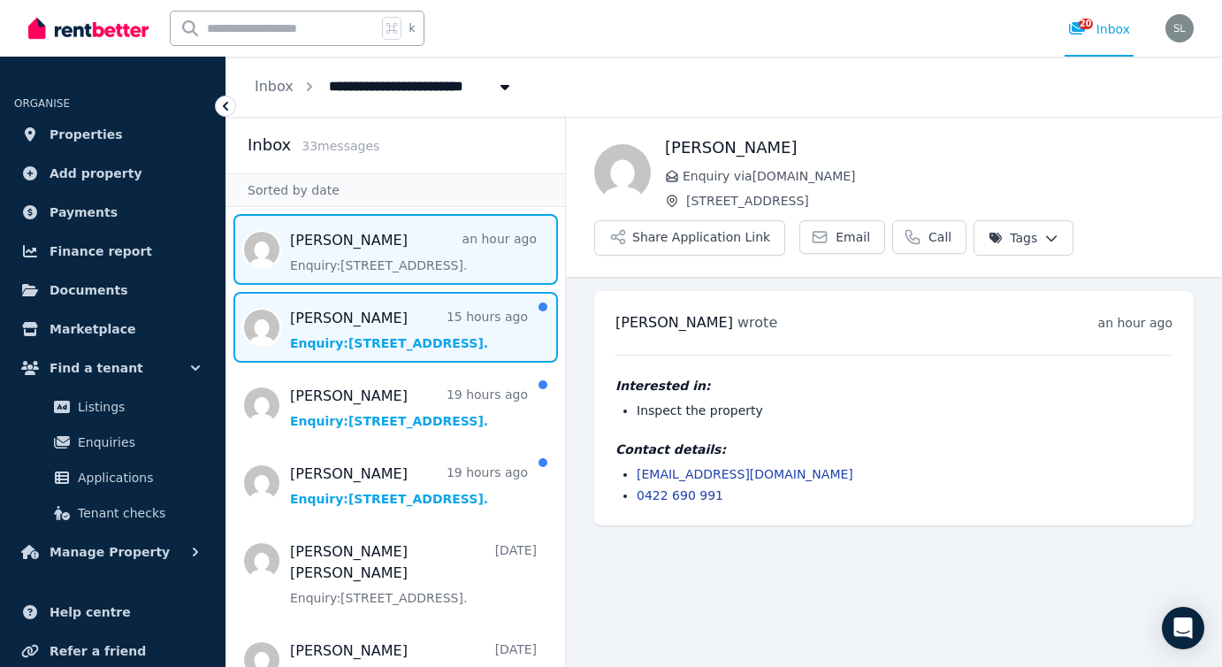
click at [414, 332] on span "Message list" at bounding box center [395, 327] width 339 height 71
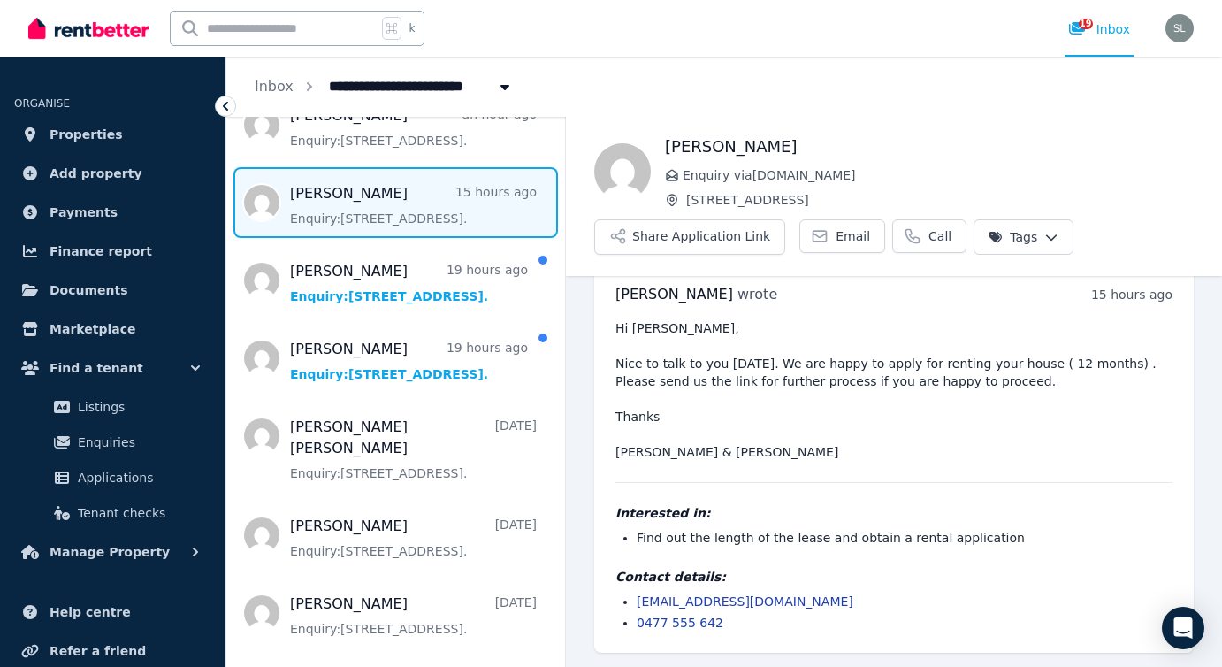
scroll to position [127, 0]
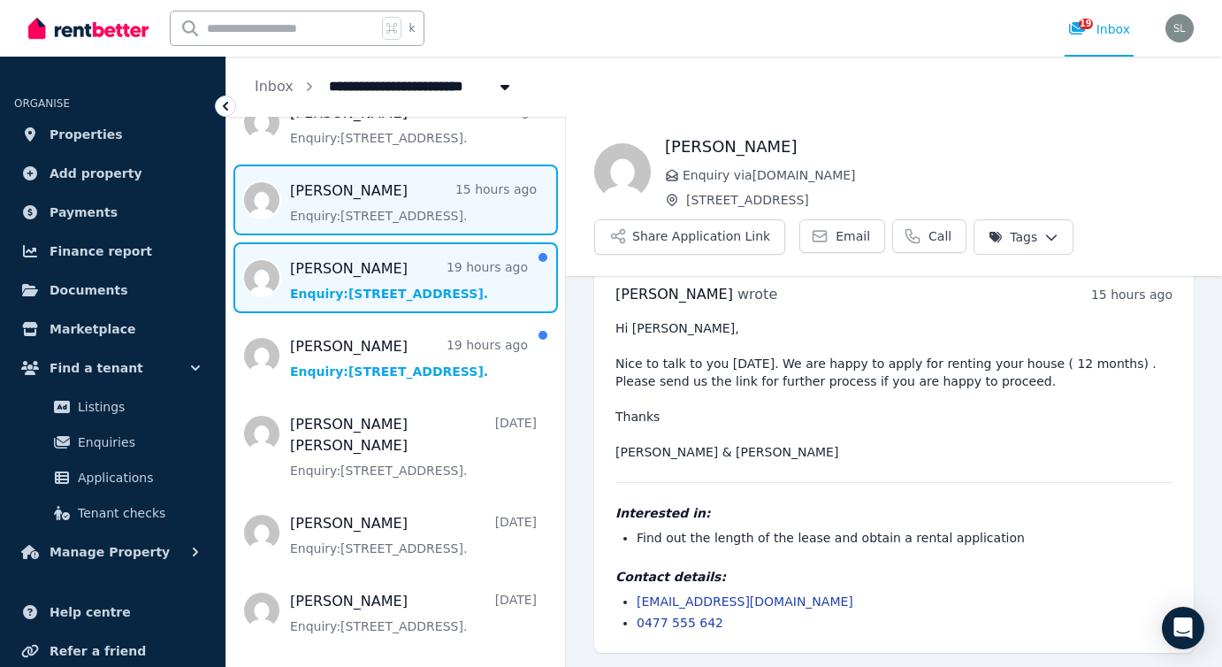
click at [362, 272] on span "Message list" at bounding box center [395, 277] width 339 height 71
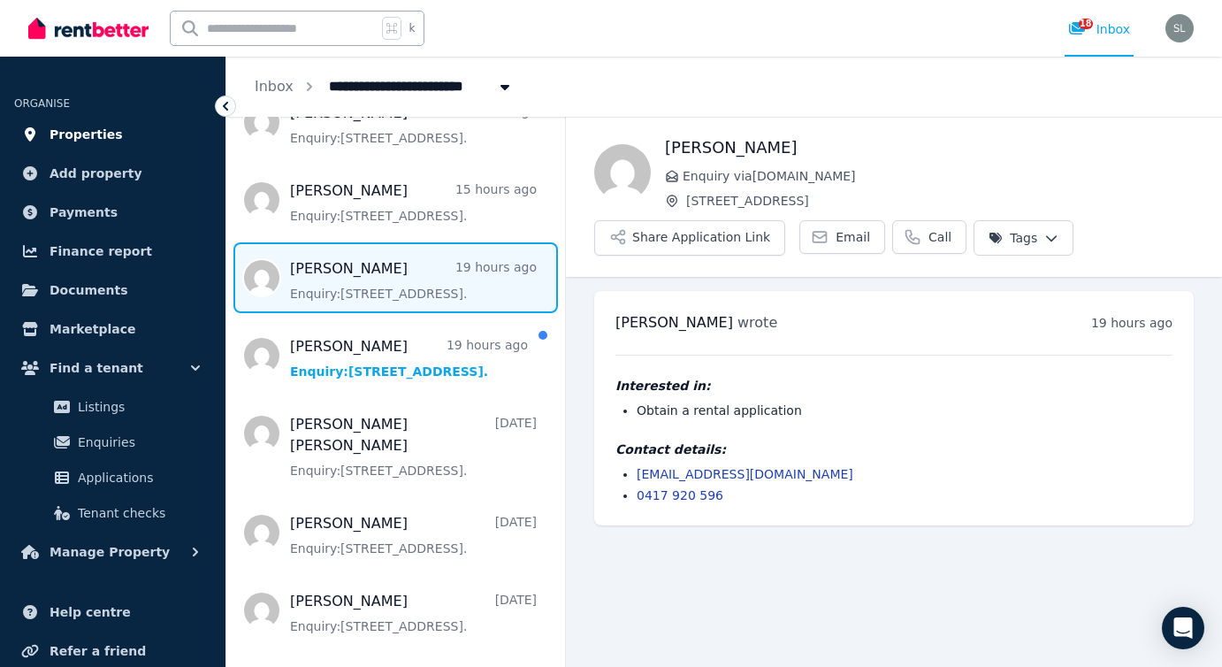
click at [102, 139] on span "Properties" at bounding box center [86, 134] width 73 height 21
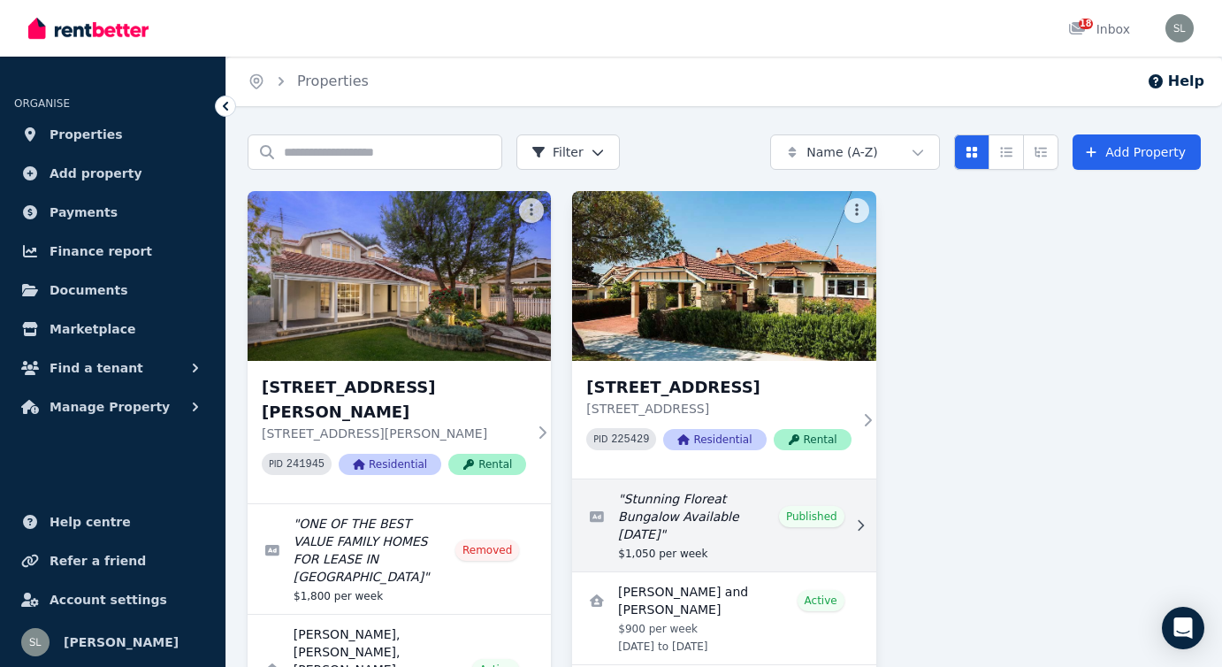
click at [687, 514] on link "Edit listing: Stunning Floreat Bungalow Available 20 September" at bounding box center [723, 525] width 303 height 92
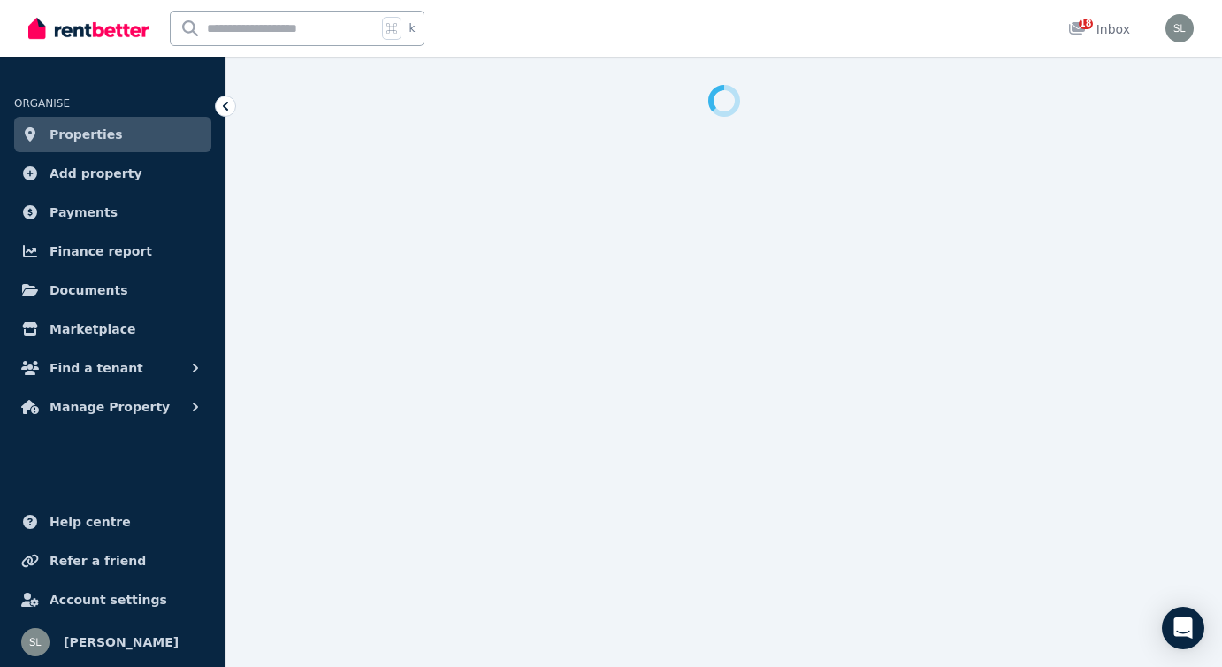
select select "**********"
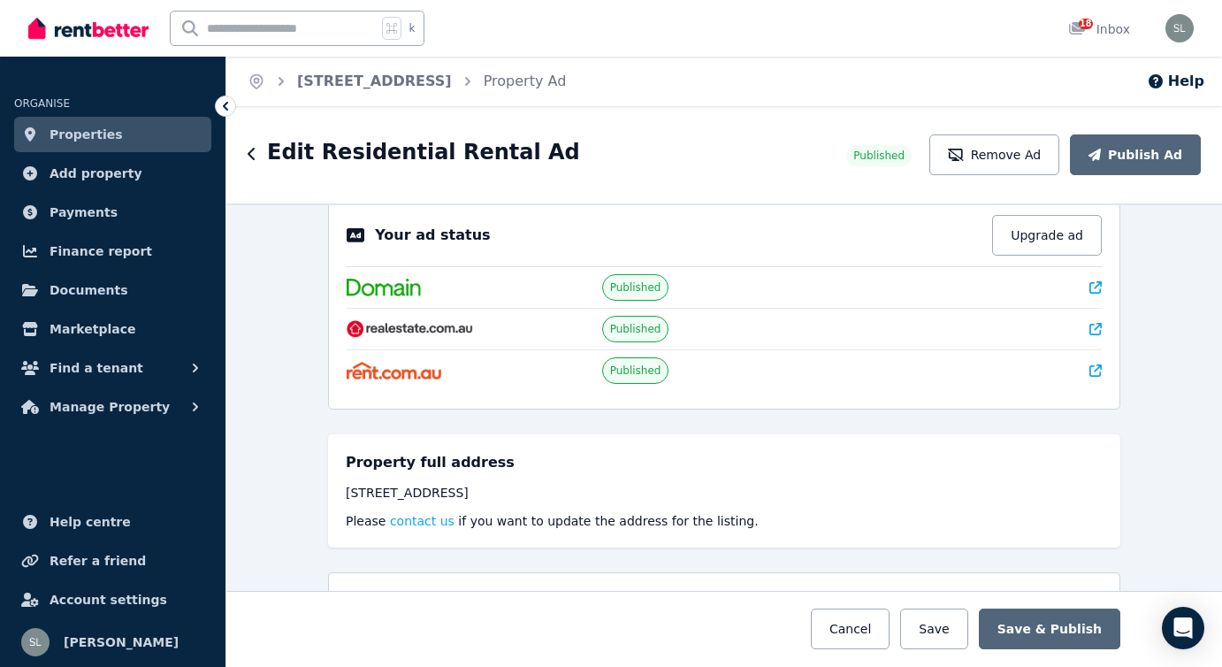
scroll to position [51, 0]
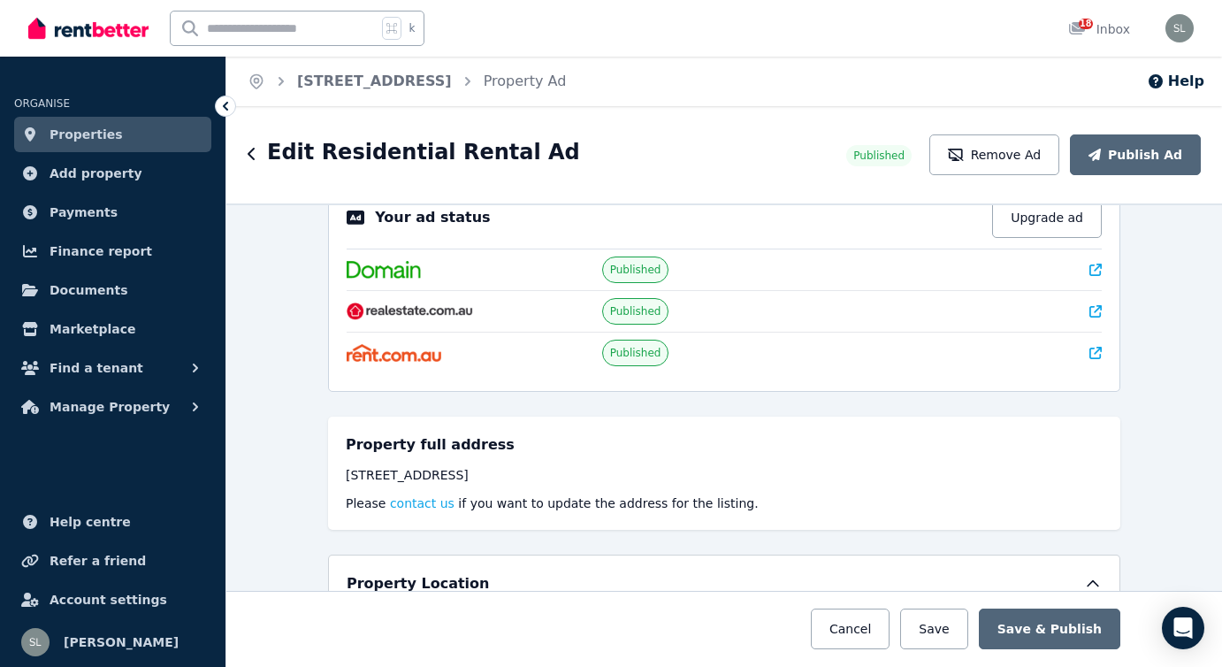
click at [88, 134] on span "Properties" at bounding box center [86, 134] width 73 height 21
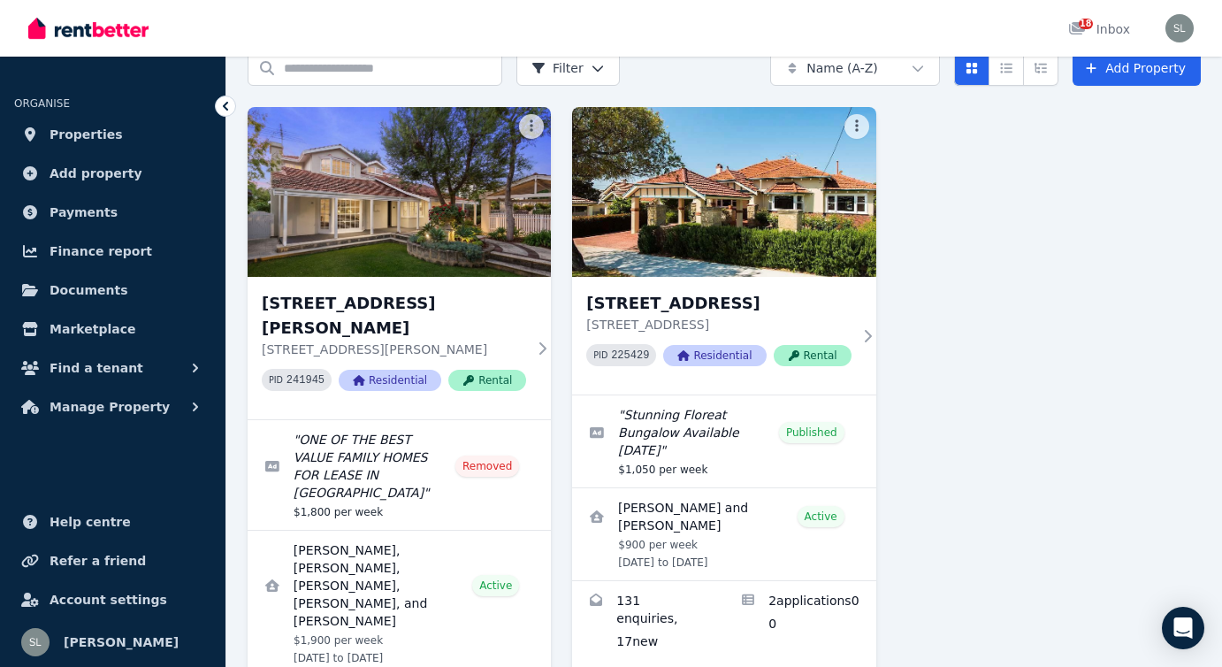
scroll to position [157, 0]
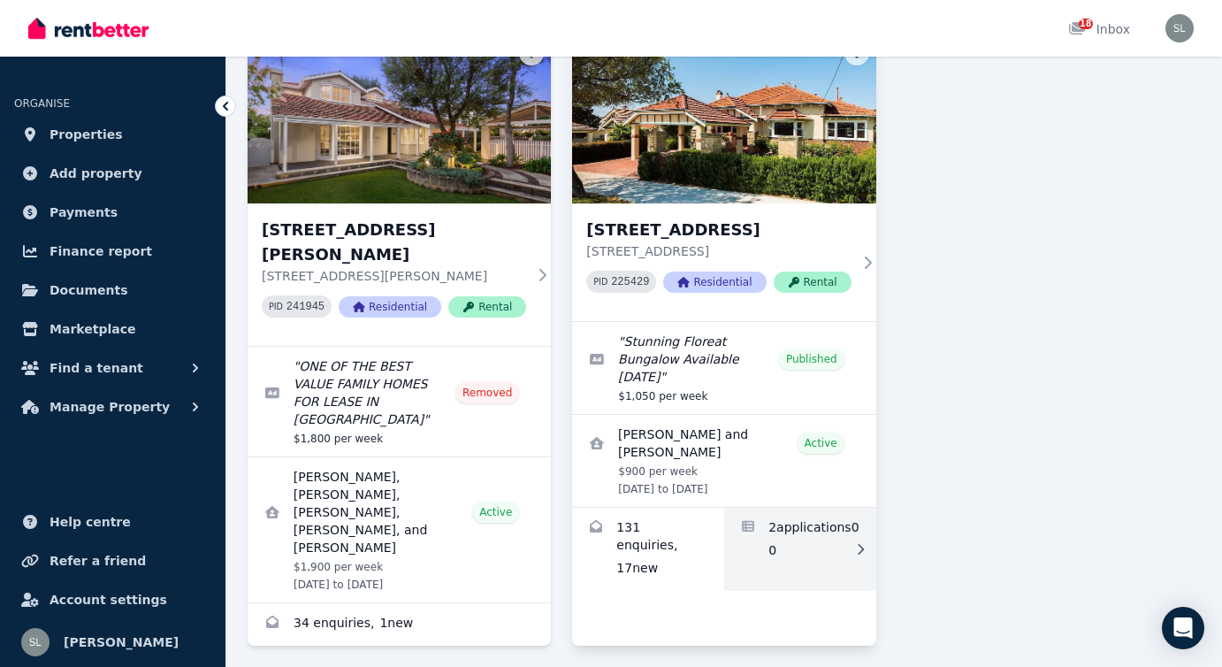
click at [799, 525] on link "Applications for 269 Salvado Road, Floreat" at bounding box center [800, 549] width 152 height 83
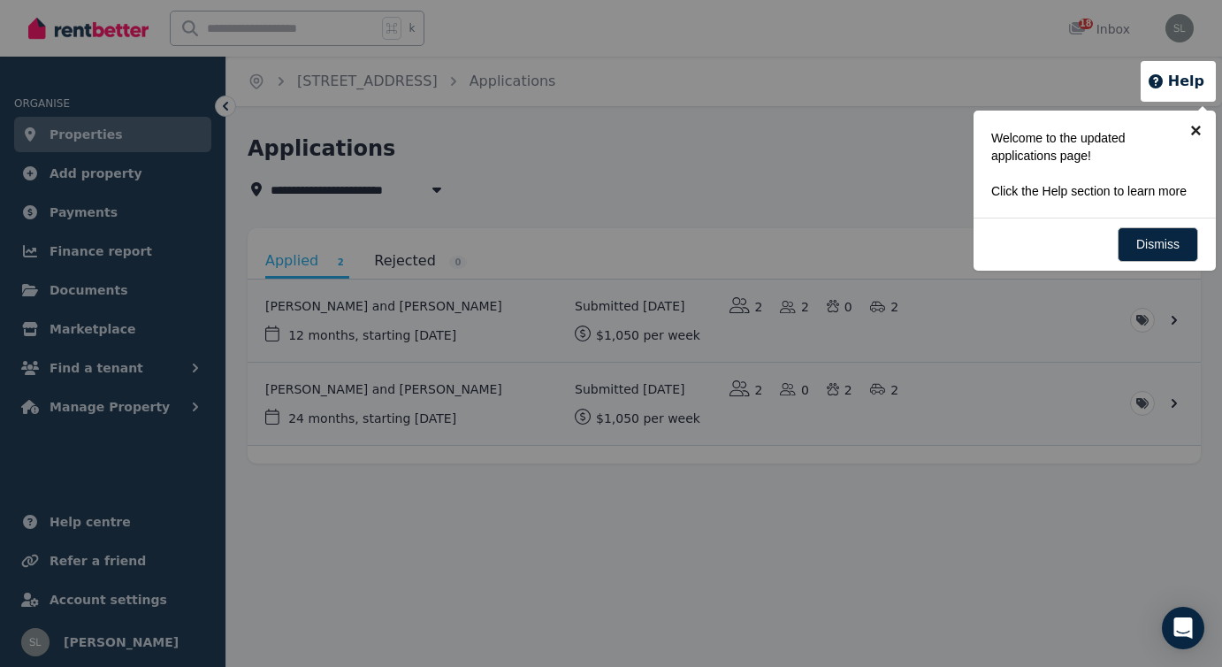
click at [1192, 132] on link "×" at bounding box center [1196, 131] width 40 height 40
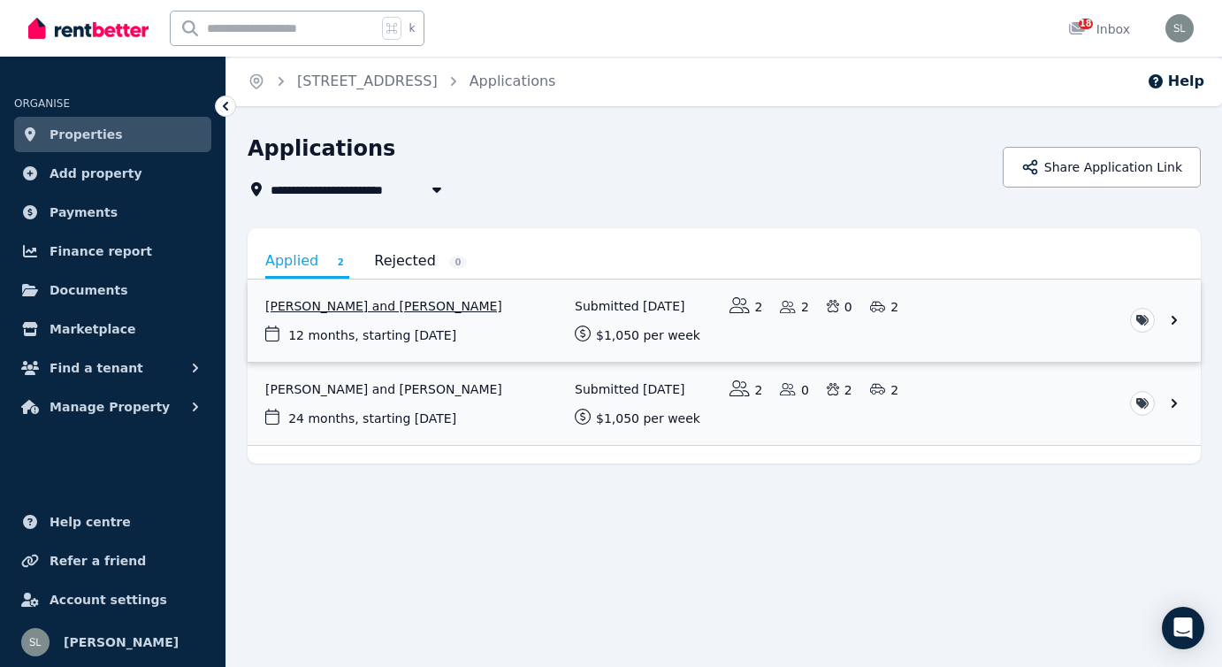
click at [1172, 317] on link "View application: Xunlong Jiang and Defen Wu" at bounding box center [725, 321] width 954 height 82
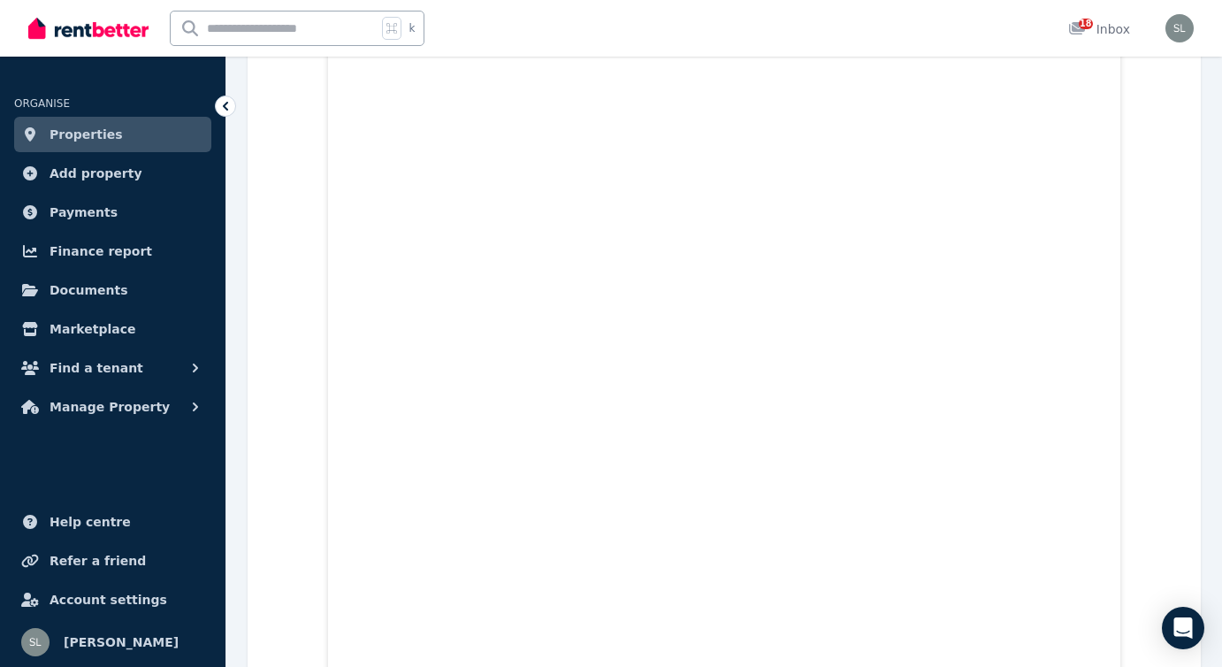
scroll to position [6539, 0]
